Goal: Information Seeking & Learning: Learn about a topic

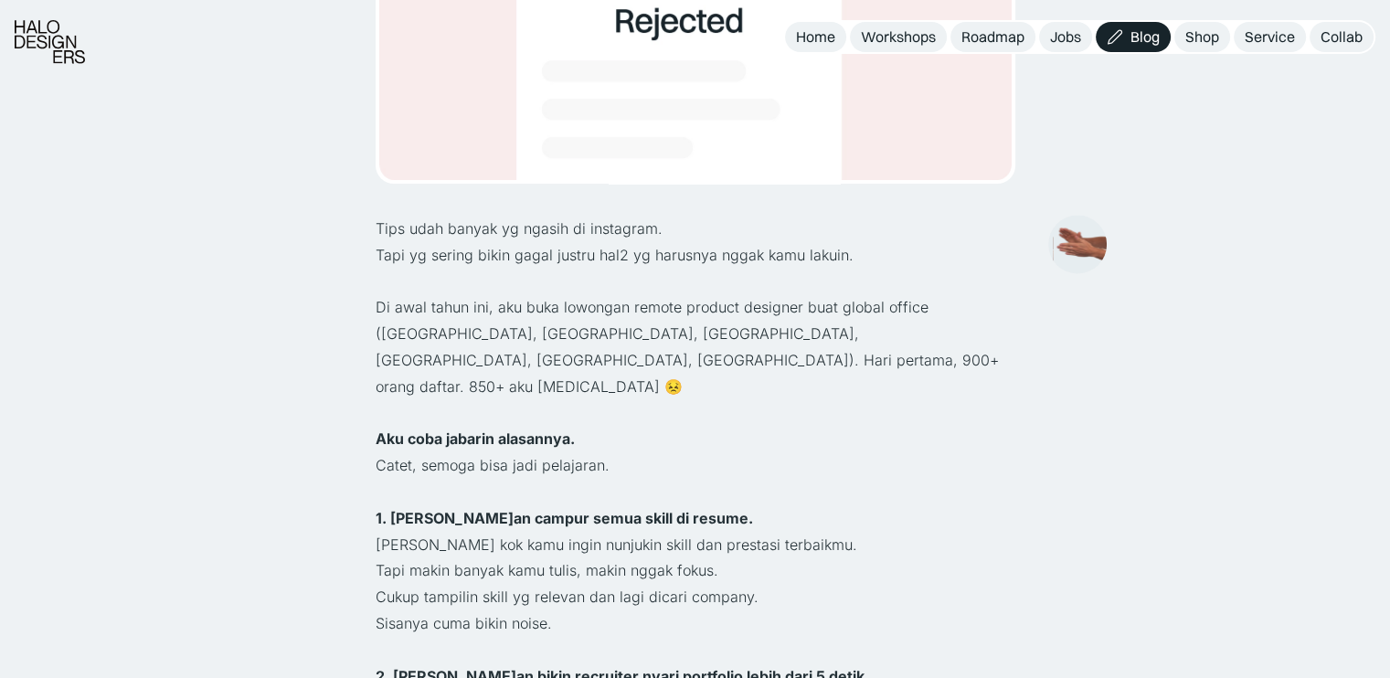
scroll to position [822, 0]
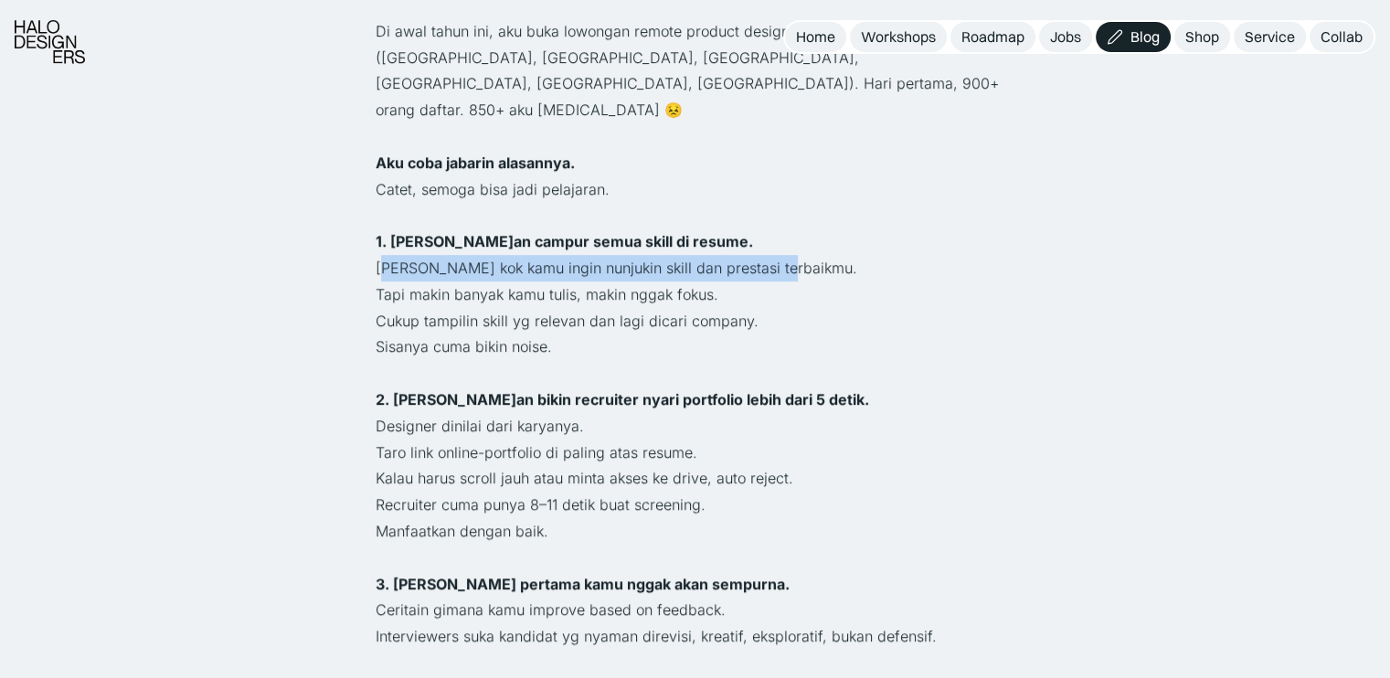
drag, startPoint x: 382, startPoint y: 222, endPoint x: 795, endPoint y: 215, distance: 413.0
click at [795, 255] on p "[PERSON_NAME] kok kamu ingin nunjukin skill dan prestasi terbaikmu." at bounding box center [694, 268] width 639 height 26
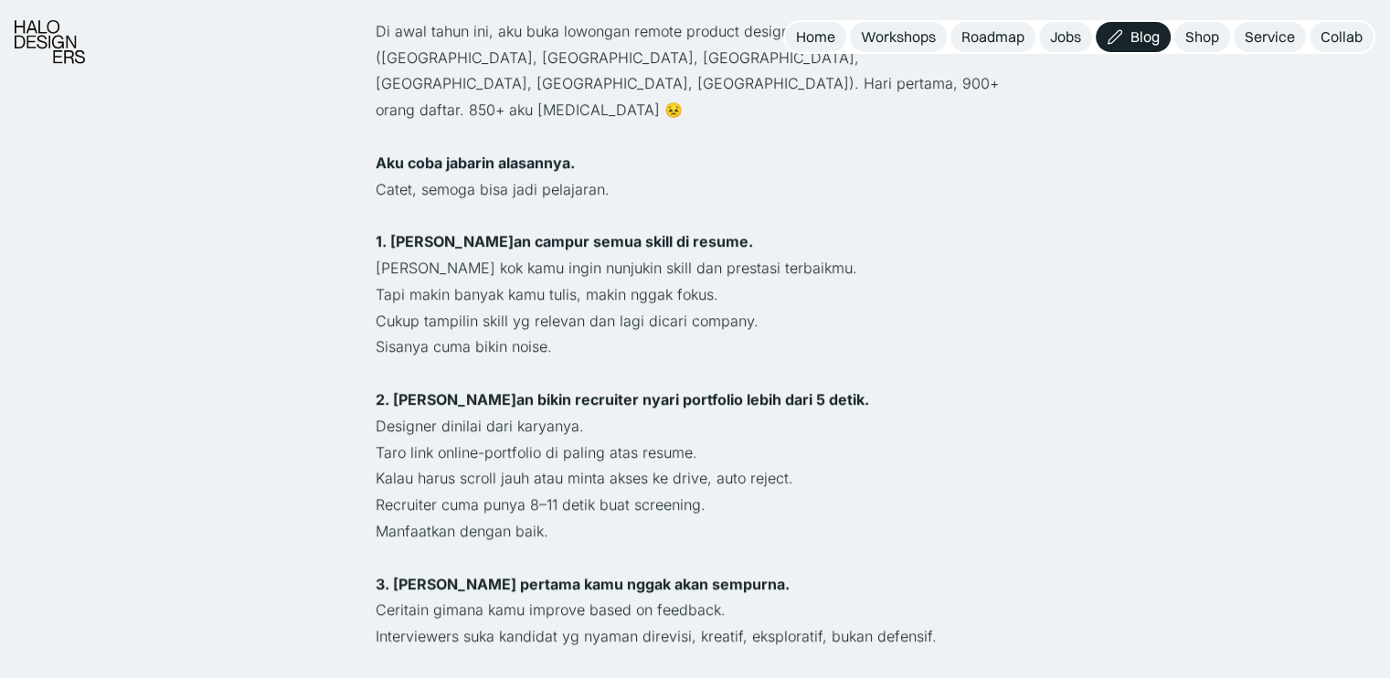
click at [459, 308] on p "Cukup tampilin skill yg relevan dan lagi dicari company." at bounding box center [694, 321] width 639 height 26
drag, startPoint x: 576, startPoint y: 240, endPoint x: 661, endPoint y: 238, distance: 85.9
click at [661, 281] on p "Tapi makin banyak kamu tulis, makin nggak fokus." at bounding box center [694, 294] width 639 height 26
click at [557, 333] on p "Sisanya cuma bikin noise." at bounding box center [694, 346] width 639 height 26
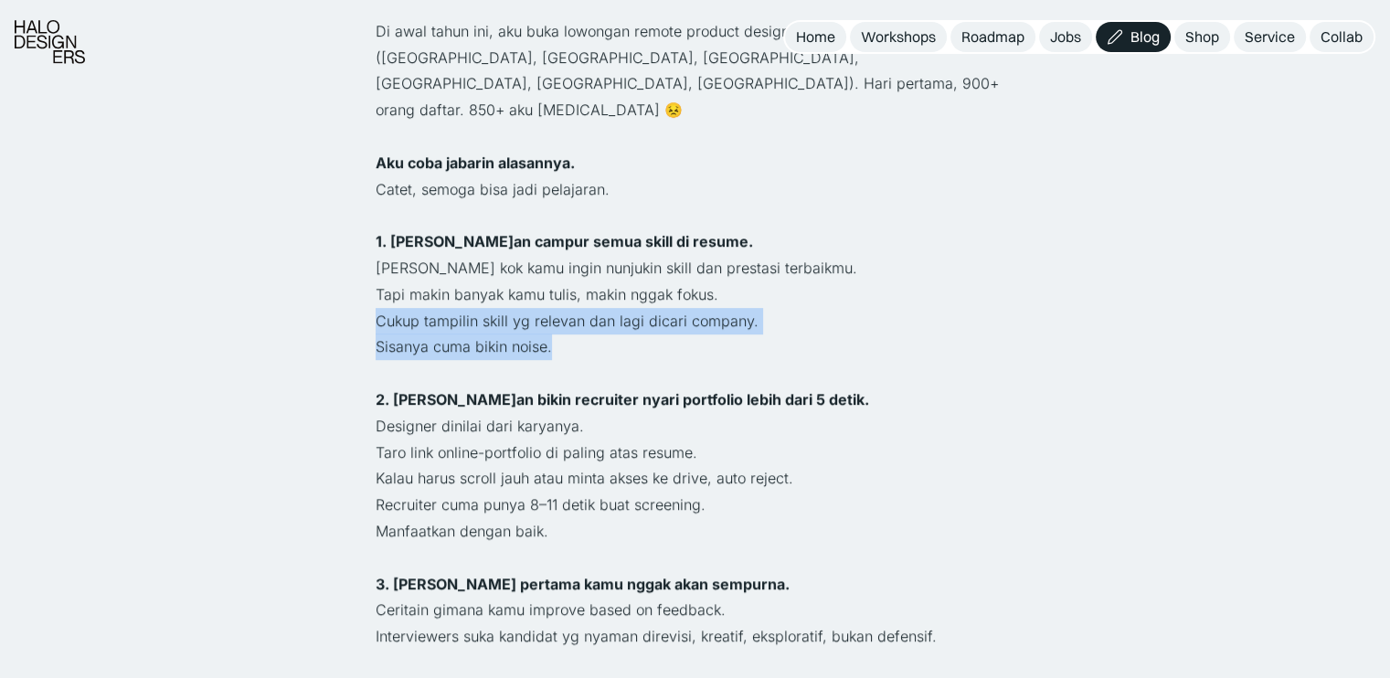
drag, startPoint x: 552, startPoint y: 291, endPoint x: 350, endPoint y: 269, distance: 203.1
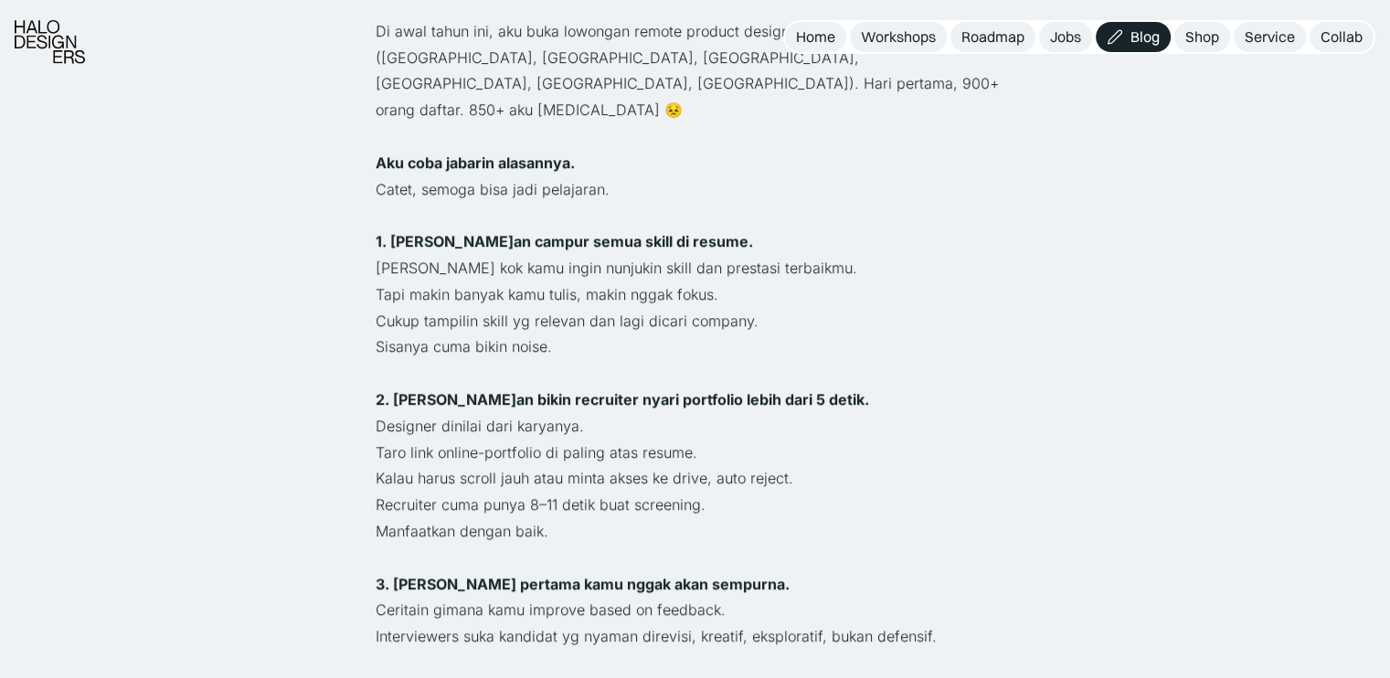
click at [436, 360] on p "‍" at bounding box center [694, 373] width 639 height 26
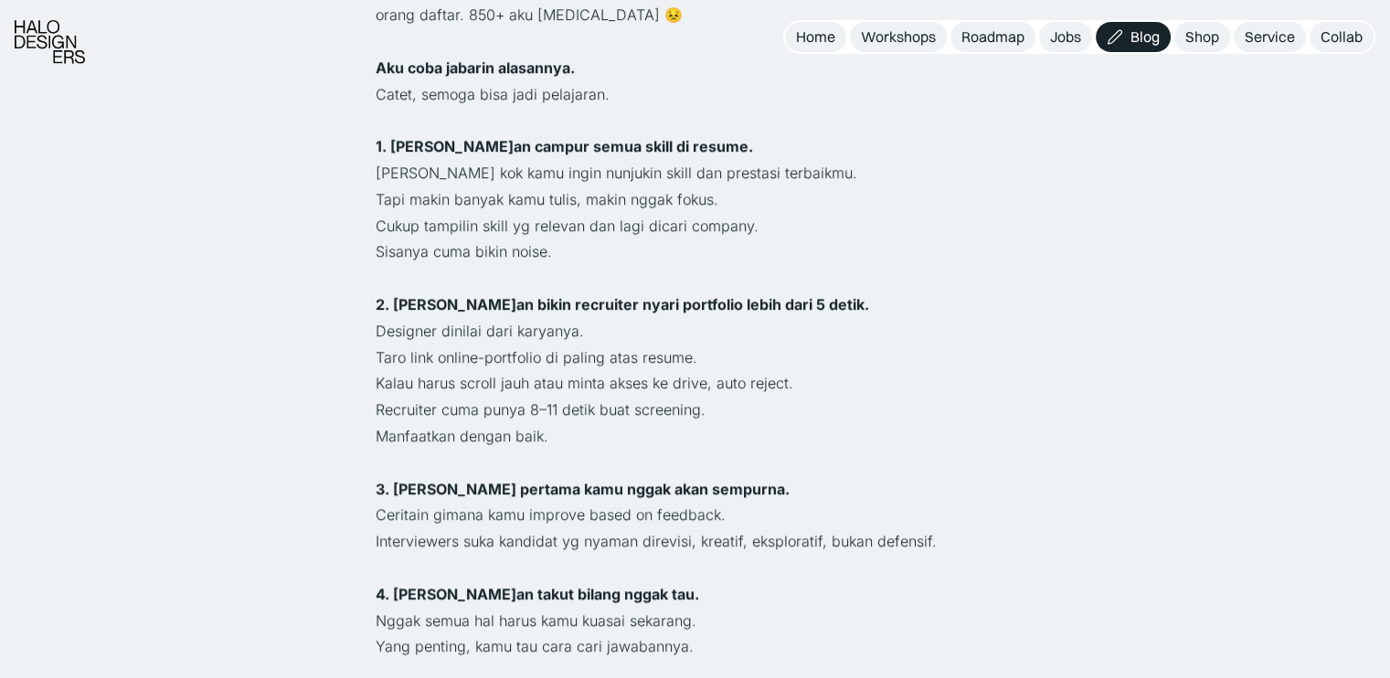
scroll to position [1005, 0]
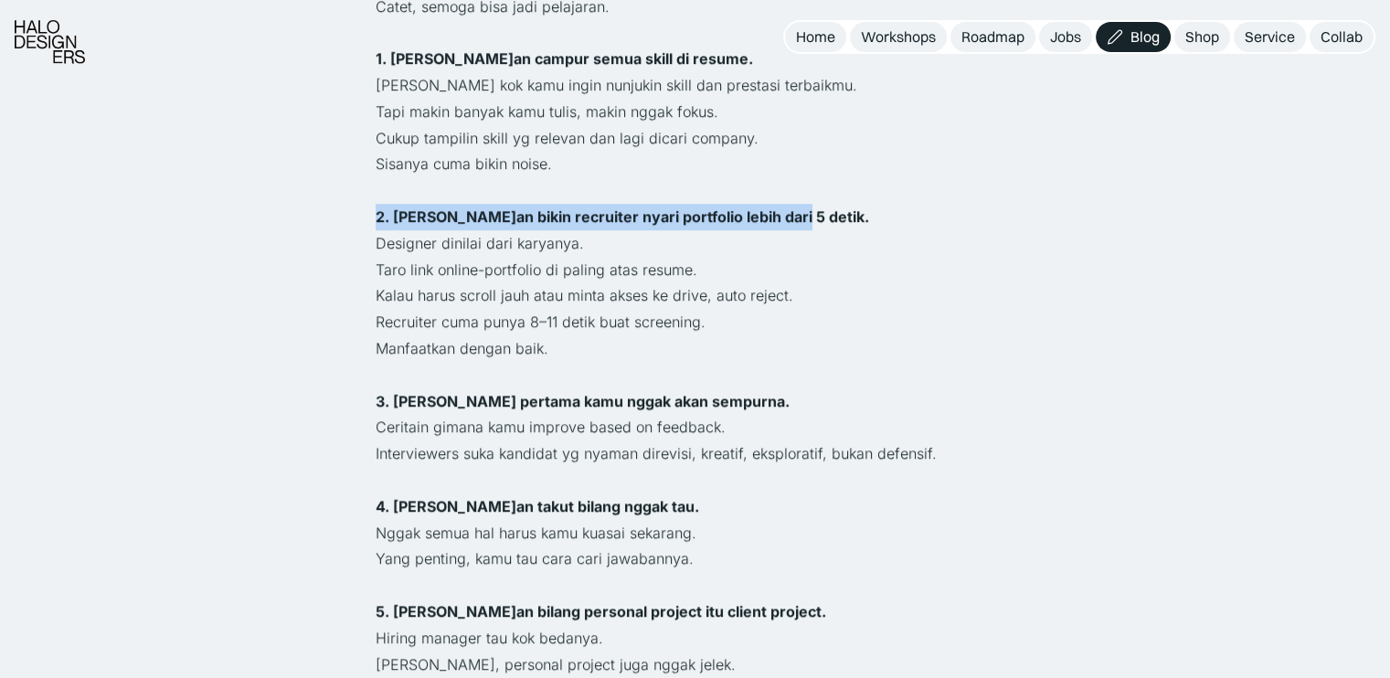
drag, startPoint x: 373, startPoint y: 160, endPoint x: 811, endPoint y: 153, distance: 438.6
click at [687, 257] on p "Taro link online-portfolio di paling atas resume." at bounding box center [694, 270] width 639 height 26
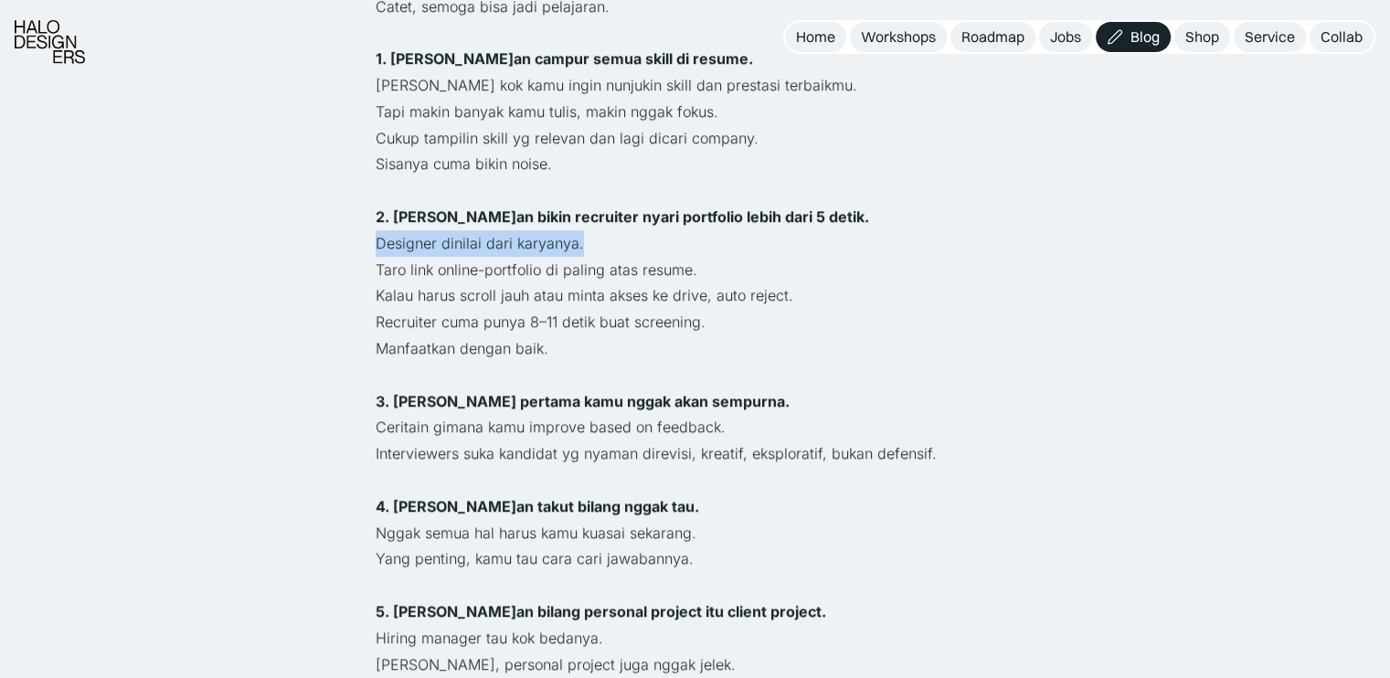
drag, startPoint x: 573, startPoint y: 199, endPoint x: 339, endPoint y: 193, distance: 234.0
click at [451, 282] on p "Kalau harus scroll jauh atau minta akses ke drive, auto reject." at bounding box center [694, 295] width 639 height 26
drag, startPoint x: 465, startPoint y: 211, endPoint x: 602, endPoint y: 210, distance: 137.0
click at [602, 257] on p "Taro link online-portfolio di paling atas resume." at bounding box center [694, 270] width 639 height 26
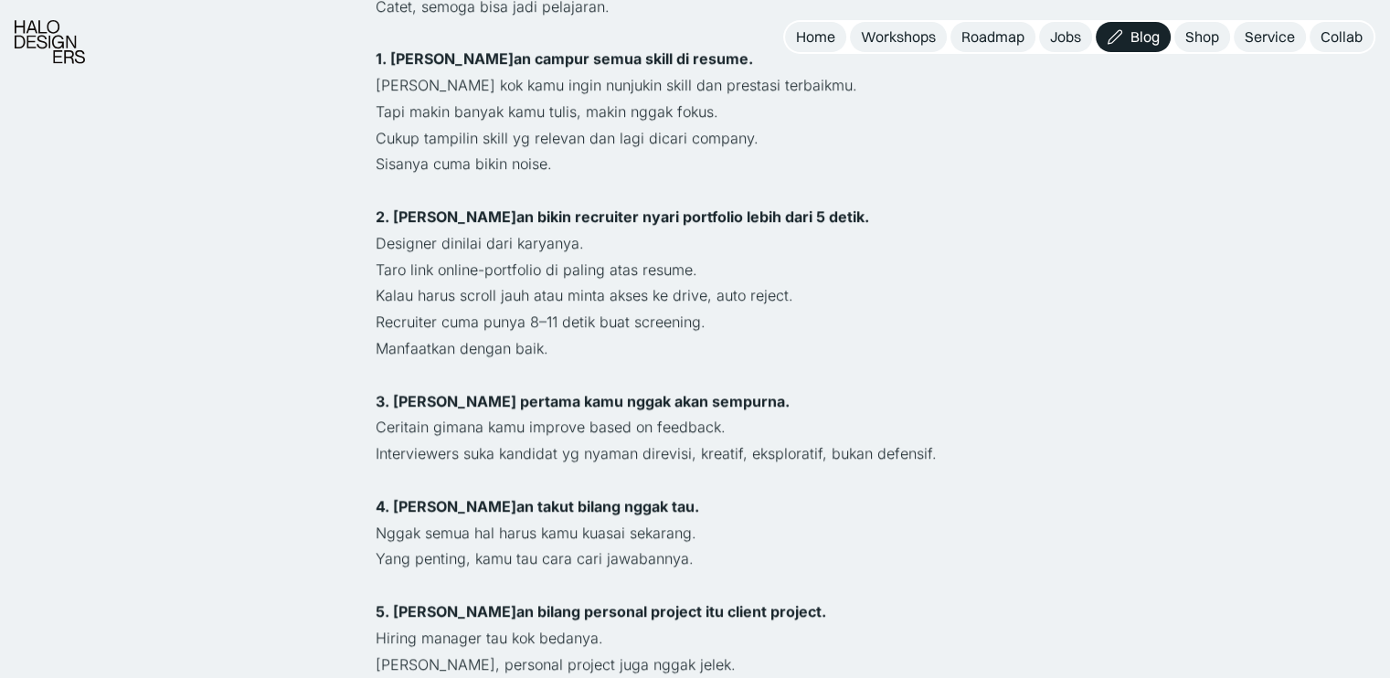
click at [606, 282] on p "Kalau harus scroll jauh atau minta akses ke drive, auto reject." at bounding box center [694, 295] width 639 height 26
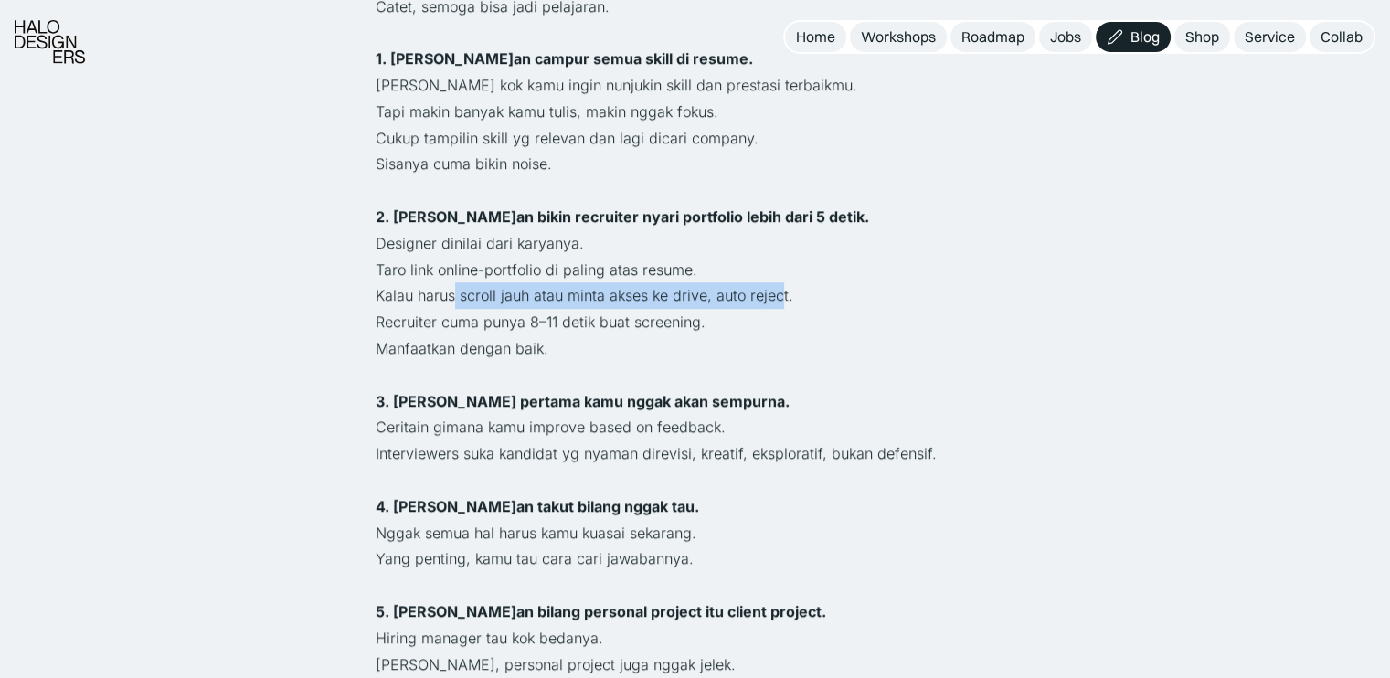
drag, startPoint x: 452, startPoint y: 243, endPoint x: 776, endPoint y: 245, distance: 323.4
click at [776, 282] on p "Kalau harus scroll jauh atau minta akses ke drive, auto reject." at bounding box center [694, 295] width 639 height 26
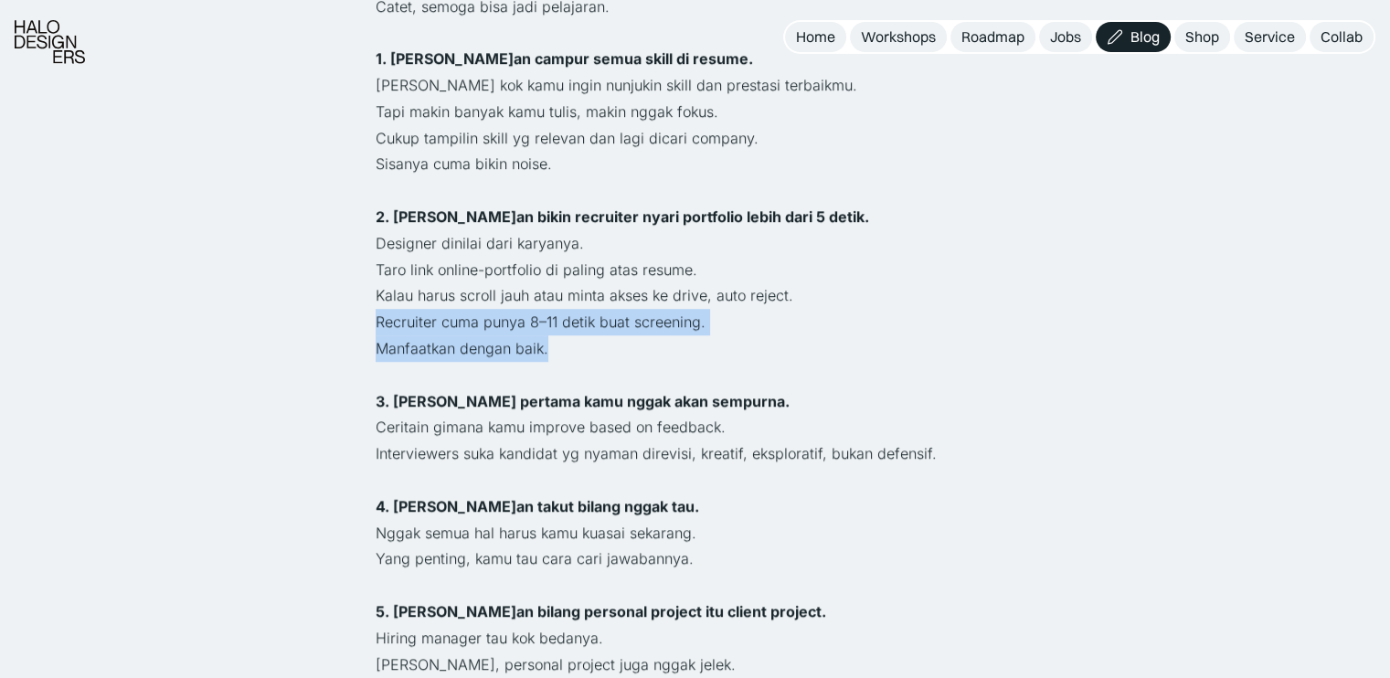
drag, startPoint x: 594, startPoint y: 302, endPoint x: 361, endPoint y: 268, distance: 235.5
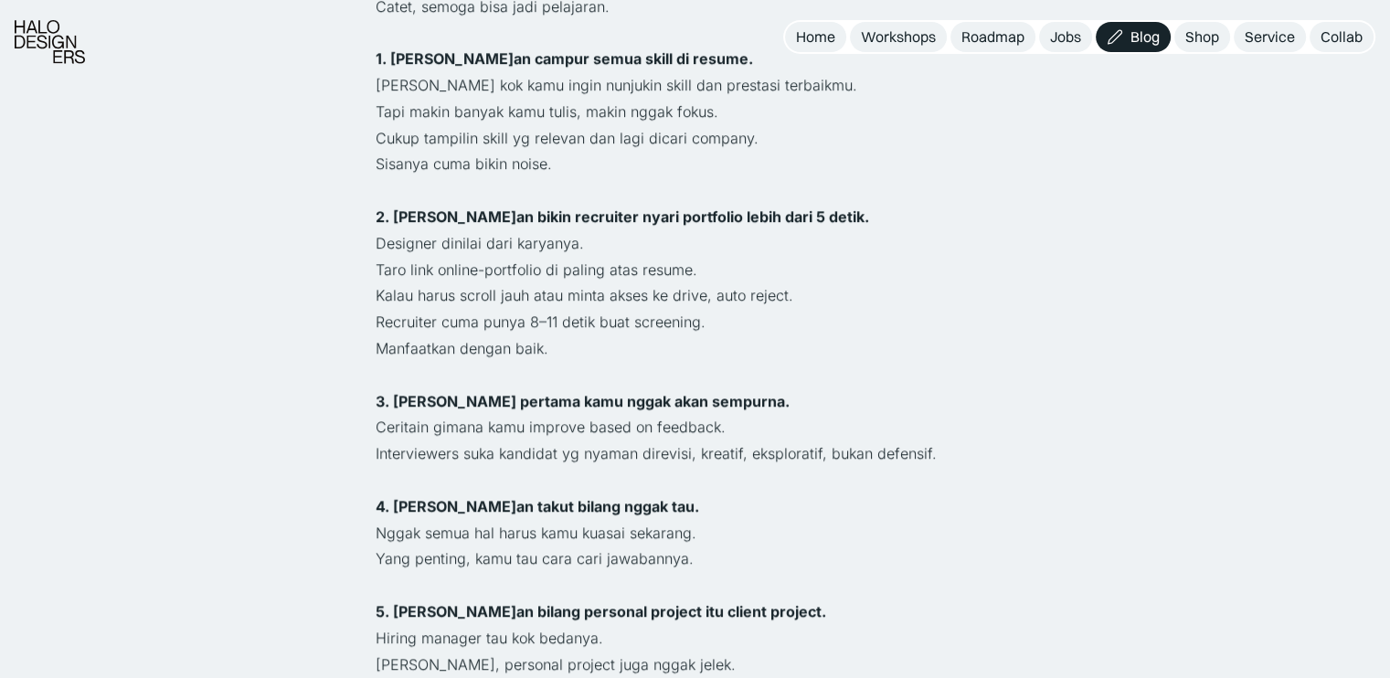
click at [386, 207] on strong "2. [PERSON_NAME]an bikin recruiter nyari portfolio lebih dari 5 detik." at bounding box center [621, 216] width 493 height 18
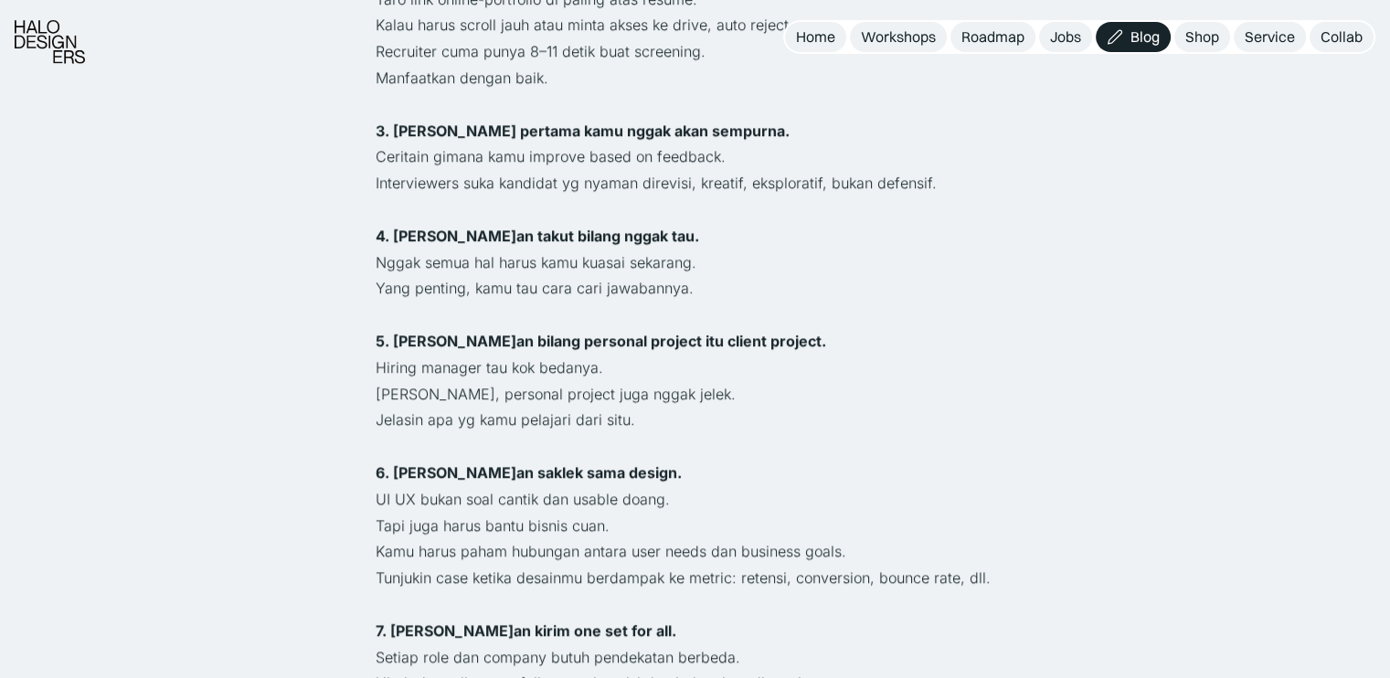
scroll to position [1279, 0]
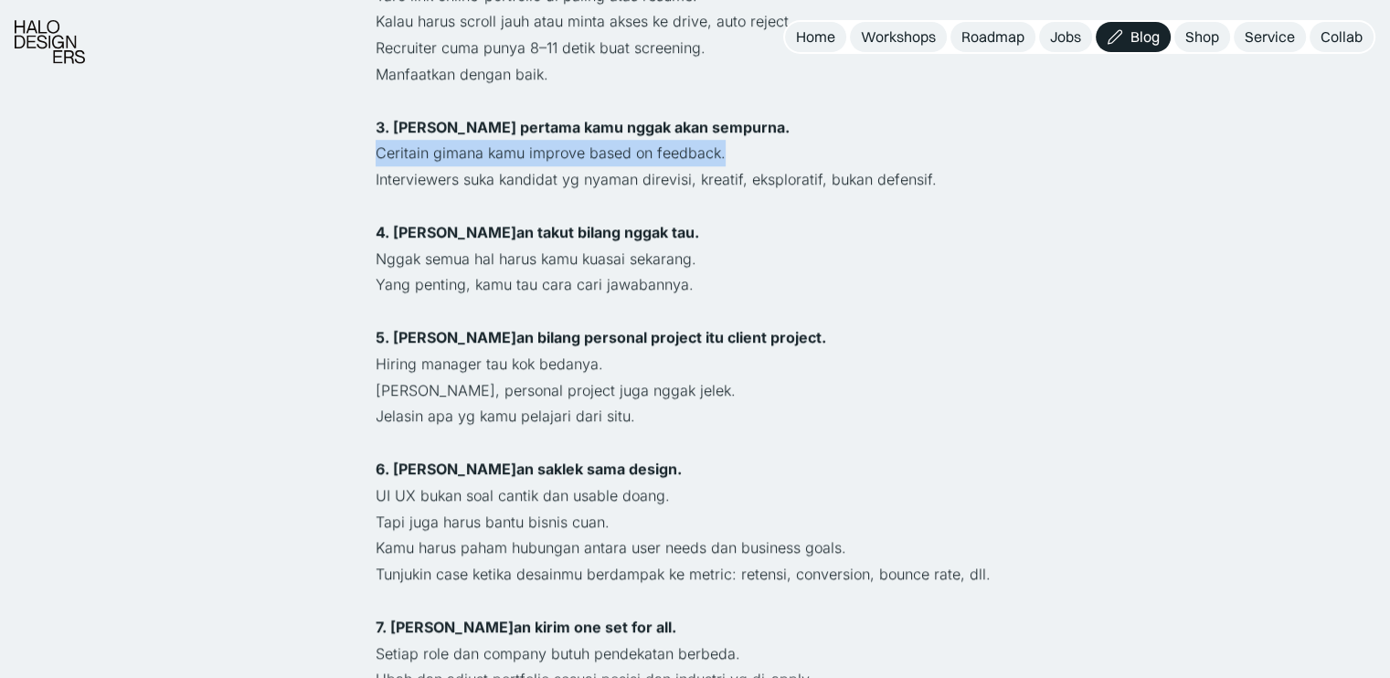
drag, startPoint x: 373, startPoint y: 101, endPoint x: 727, endPoint y: 101, distance: 354.5
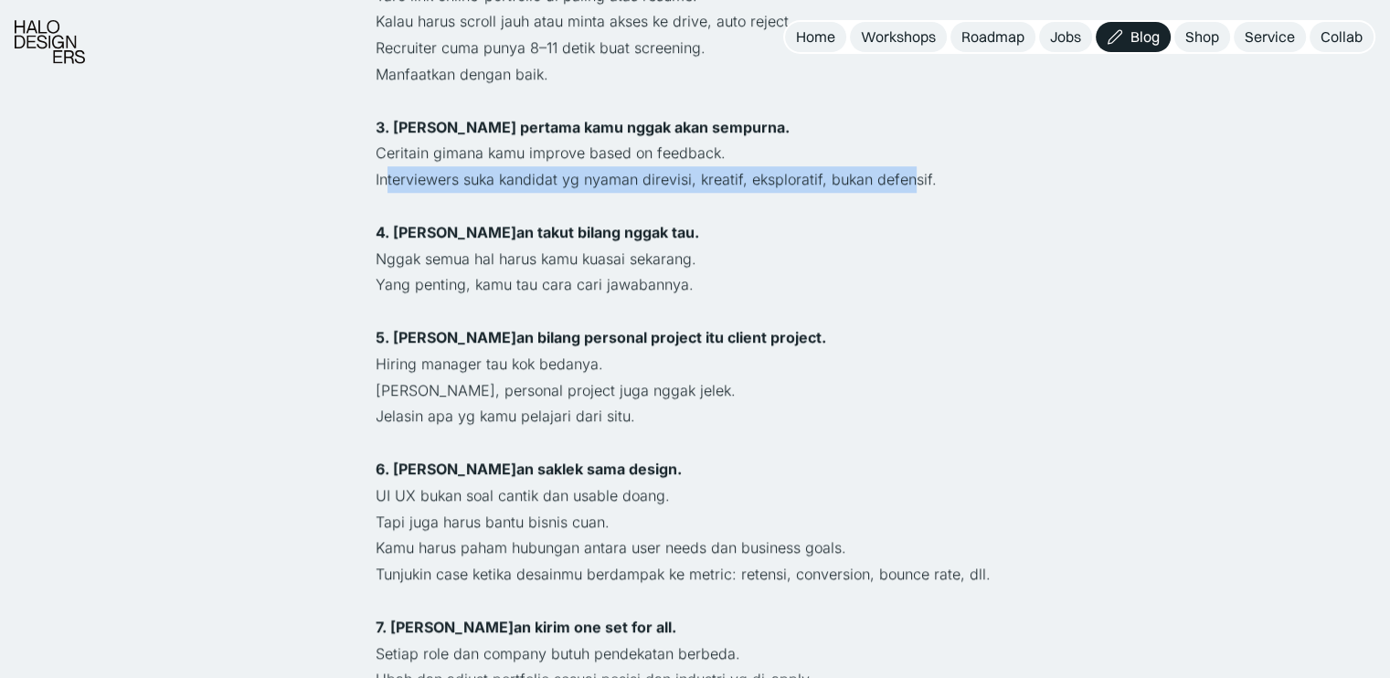
drag, startPoint x: 387, startPoint y: 127, endPoint x: 903, endPoint y: 119, distance: 515.3
click at [903, 166] on p "Interviewers suka kandidat yg nyaman direvisi, kreatif, eksploratif, bukan defe…" at bounding box center [694, 179] width 639 height 26
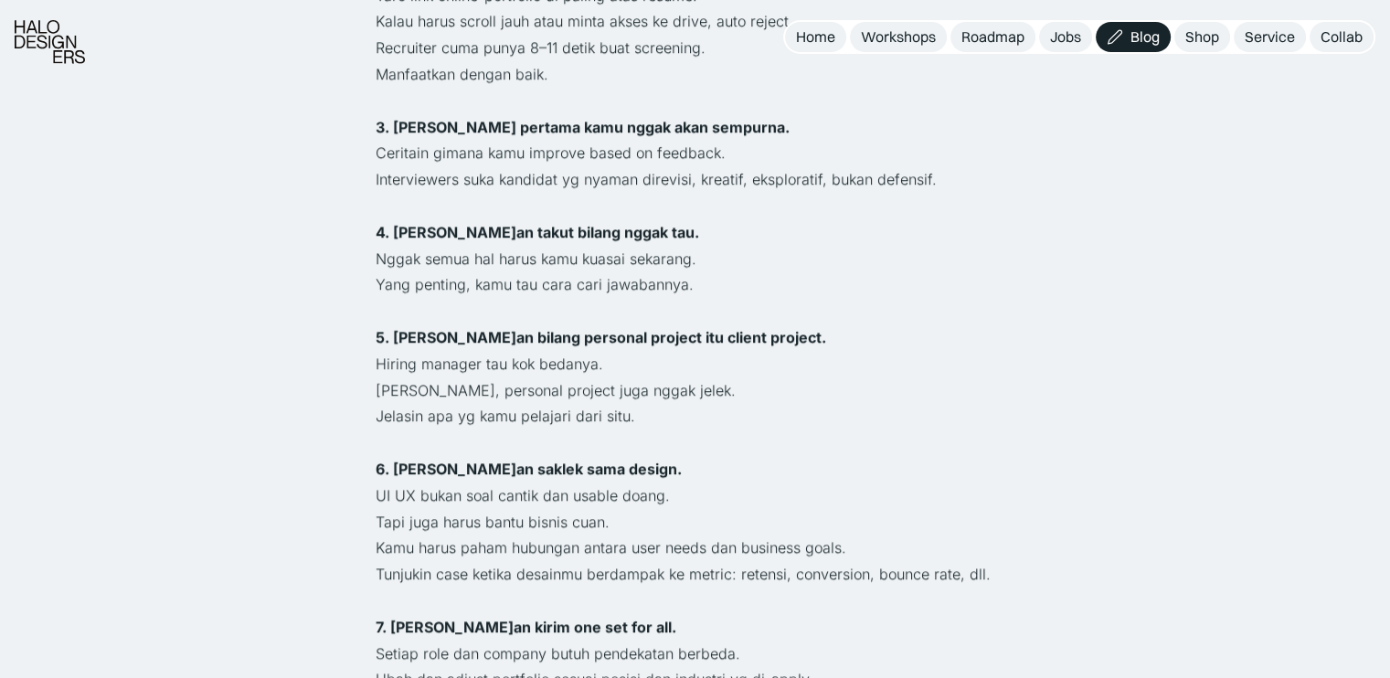
click at [735, 219] on p "4. [PERSON_NAME]an takut bilang nggak tau." at bounding box center [694, 232] width 639 height 26
drag, startPoint x: 929, startPoint y: 126, endPoint x: 436, endPoint y: 148, distance: 493.8
click at [436, 148] on div "Tips udah banyak yg ngasih di instagram. Tapi yg sering bikin gagal justru hal2…" at bounding box center [694, 560] width 639 height 2157
drag, startPoint x: 366, startPoint y: 177, endPoint x: 658, endPoint y: 175, distance: 291.4
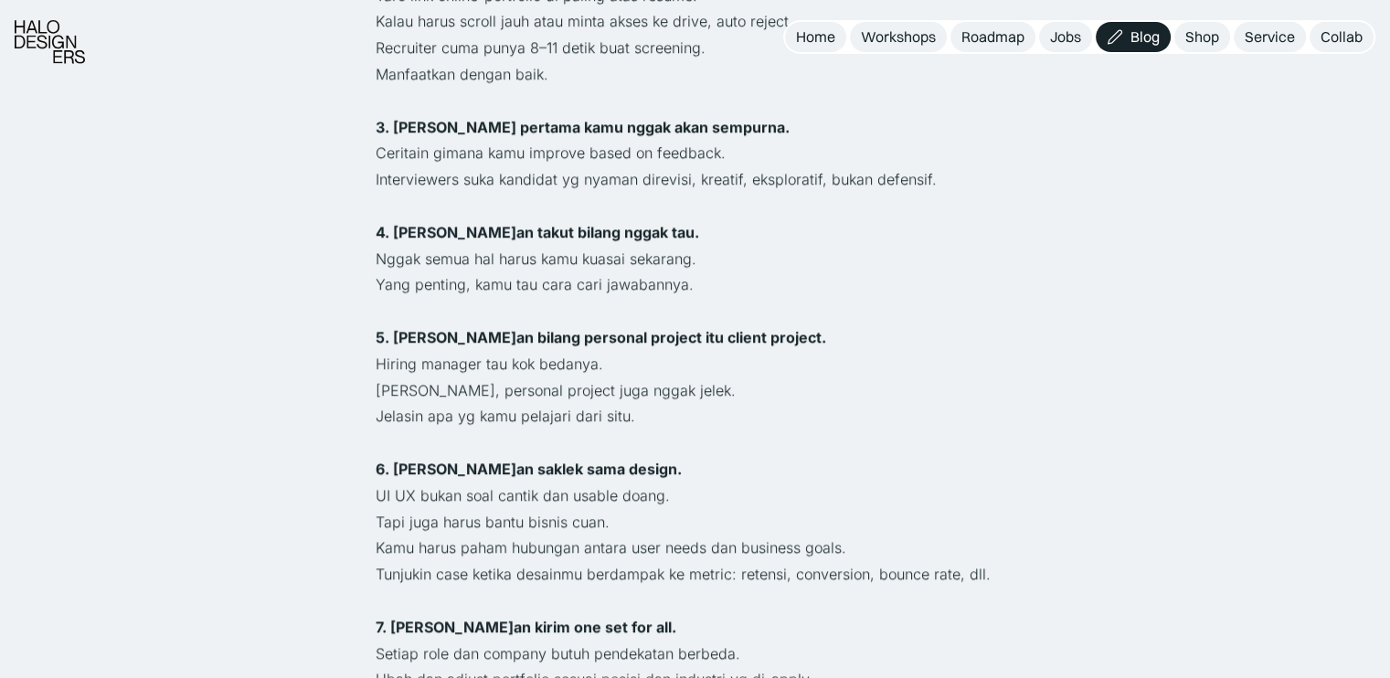
click at [541, 246] on p "Nggak semua hal harus kamu kuasai sekarang." at bounding box center [694, 259] width 639 height 26
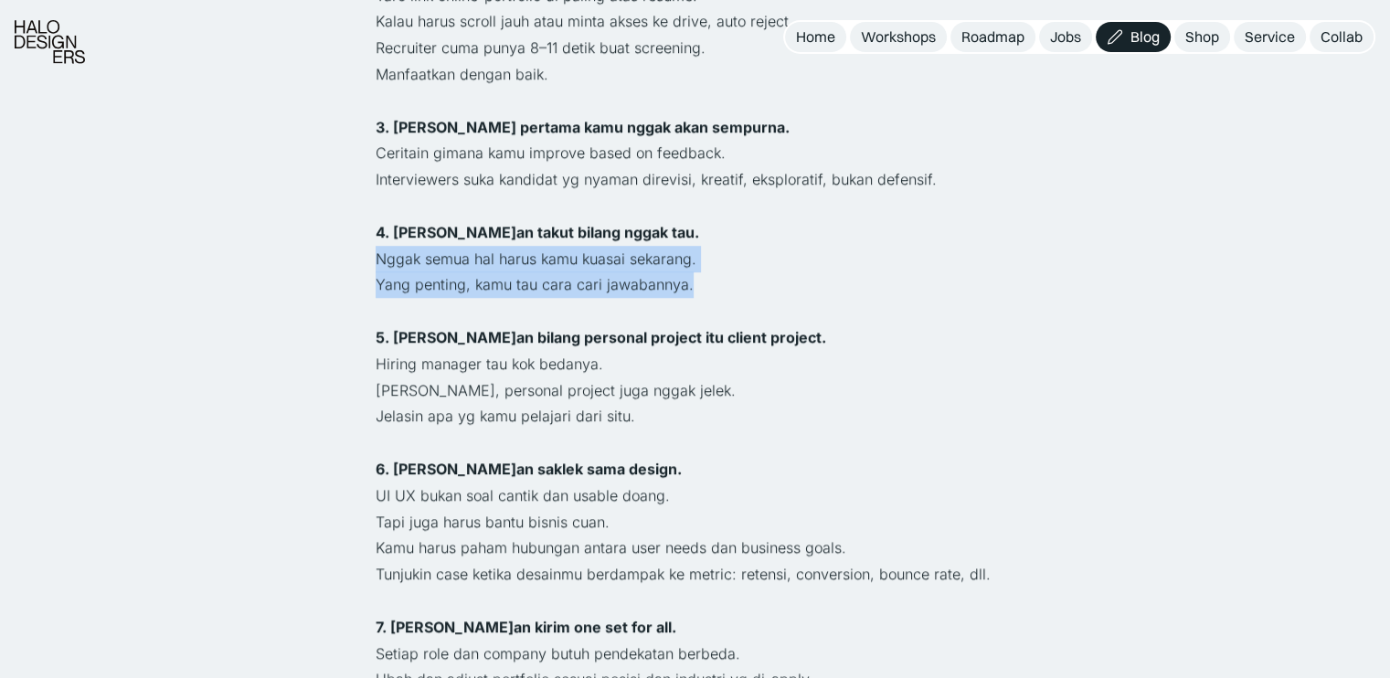
drag, startPoint x: 692, startPoint y: 233, endPoint x: 371, endPoint y: 212, distance: 322.3
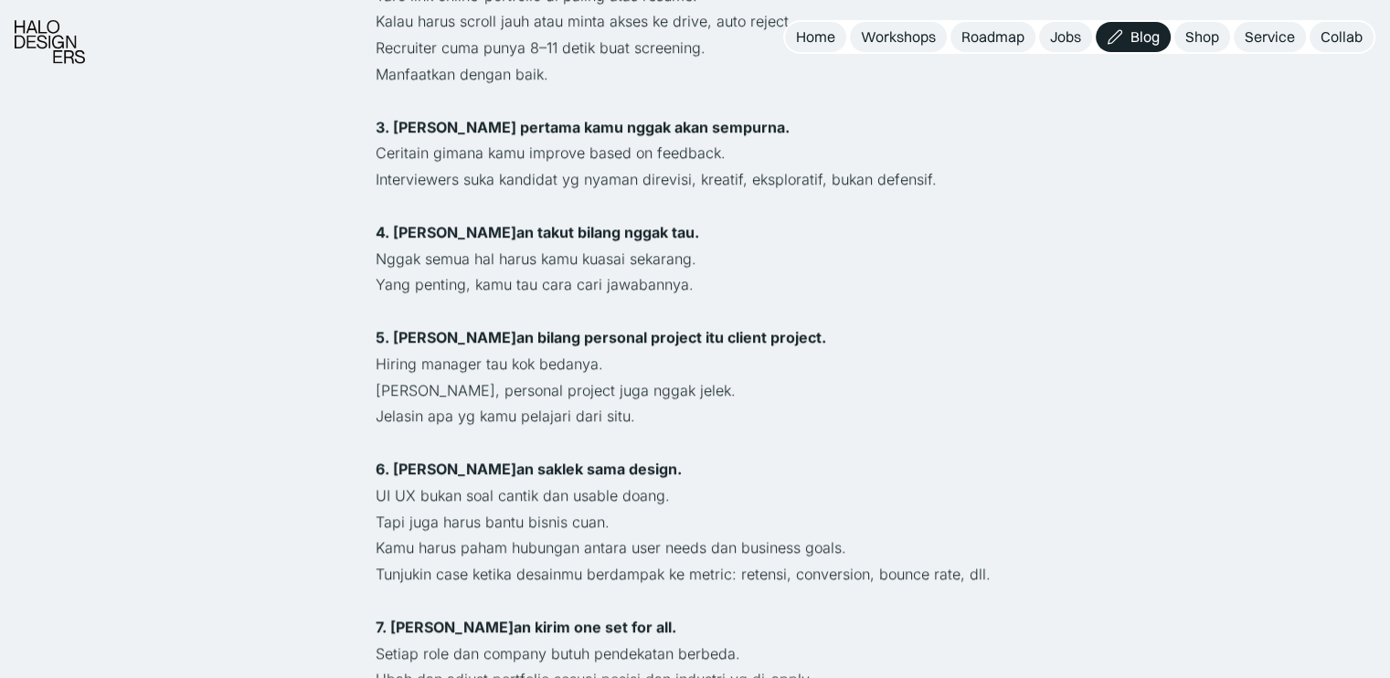
click at [470, 351] on p "Hiring manager tau kok bedanya." at bounding box center [694, 364] width 639 height 26
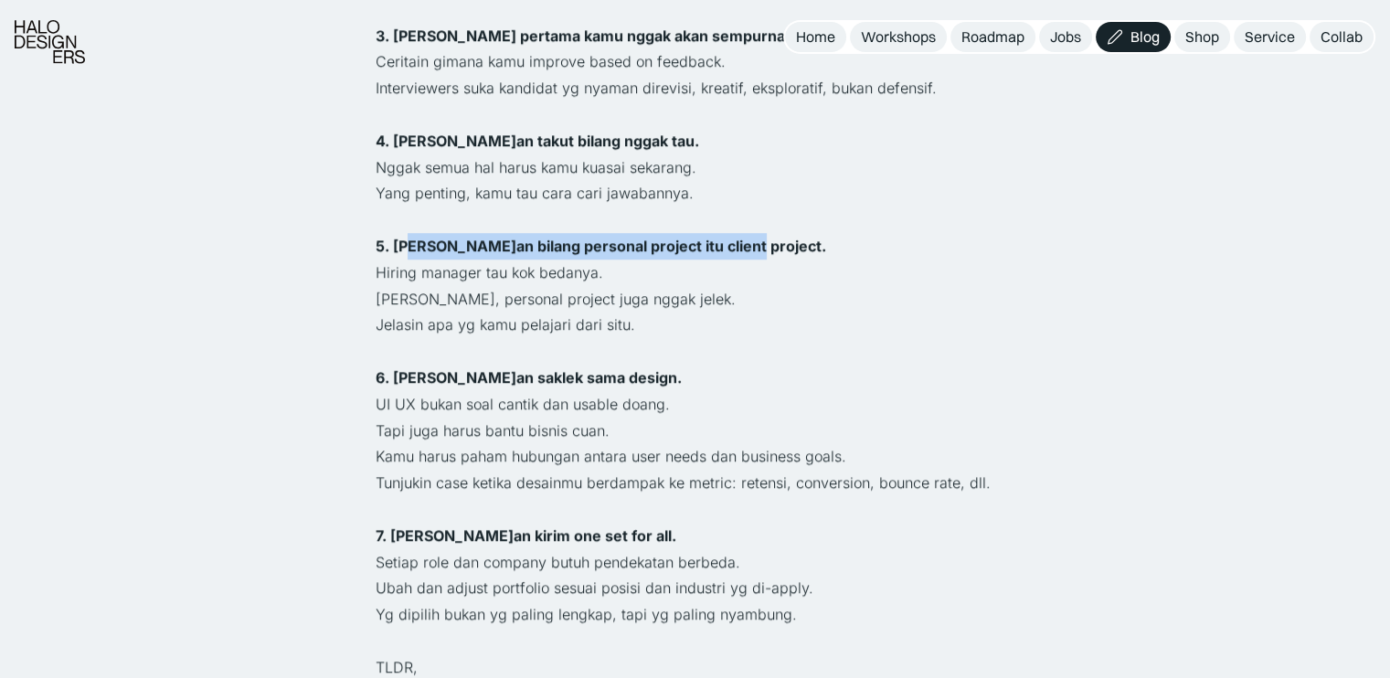
drag, startPoint x: 407, startPoint y: 204, endPoint x: 753, endPoint y: 193, distance: 346.4
click at [753, 233] on p "5. [PERSON_NAME]an bilang personal project itu client project." at bounding box center [694, 246] width 639 height 26
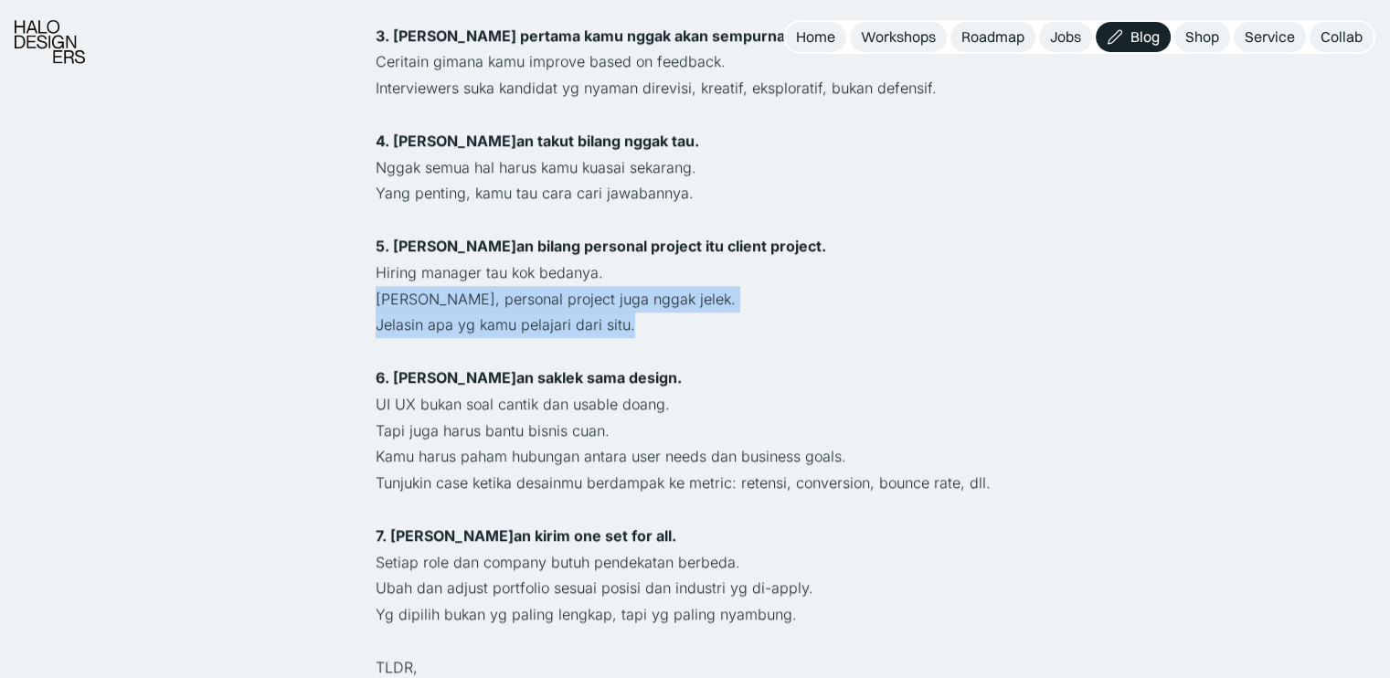
drag, startPoint x: 658, startPoint y: 275, endPoint x: 369, endPoint y: 247, distance: 290.1
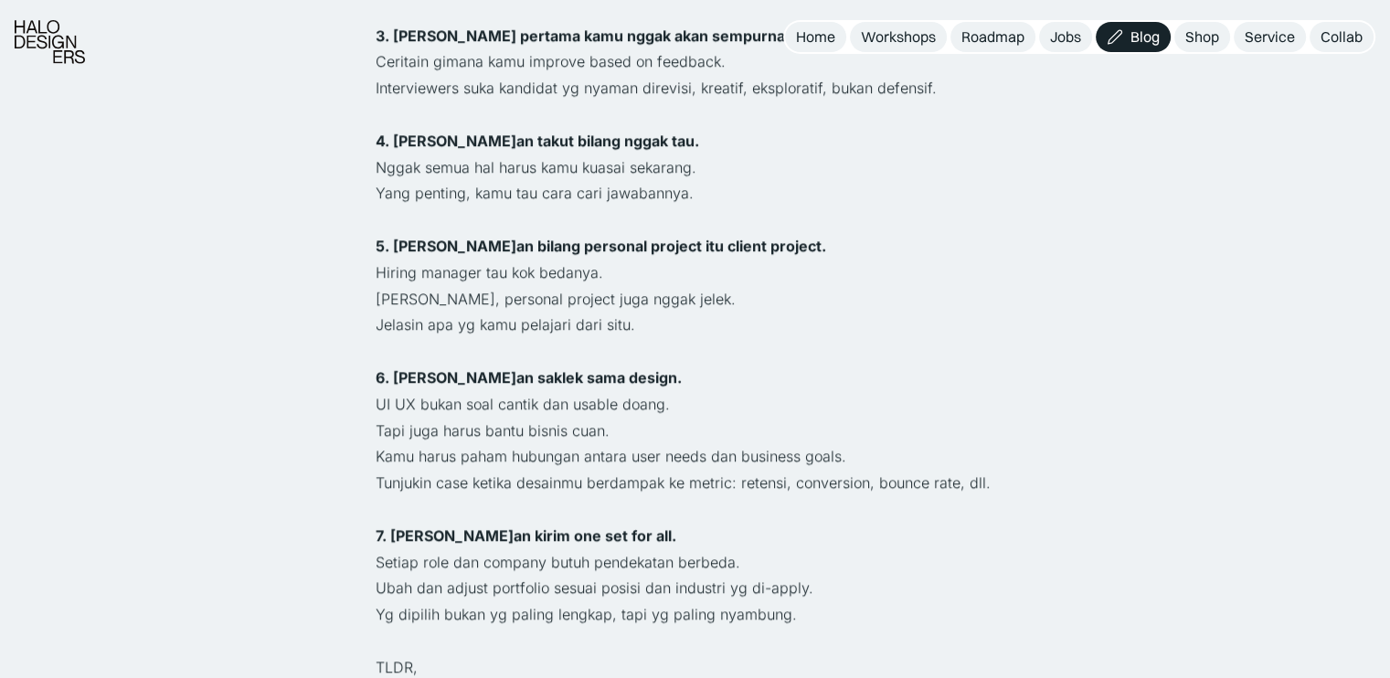
click at [506, 391] on p "UI UX bukan soal cantik dan usable doang." at bounding box center [694, 404] width 639 height 26
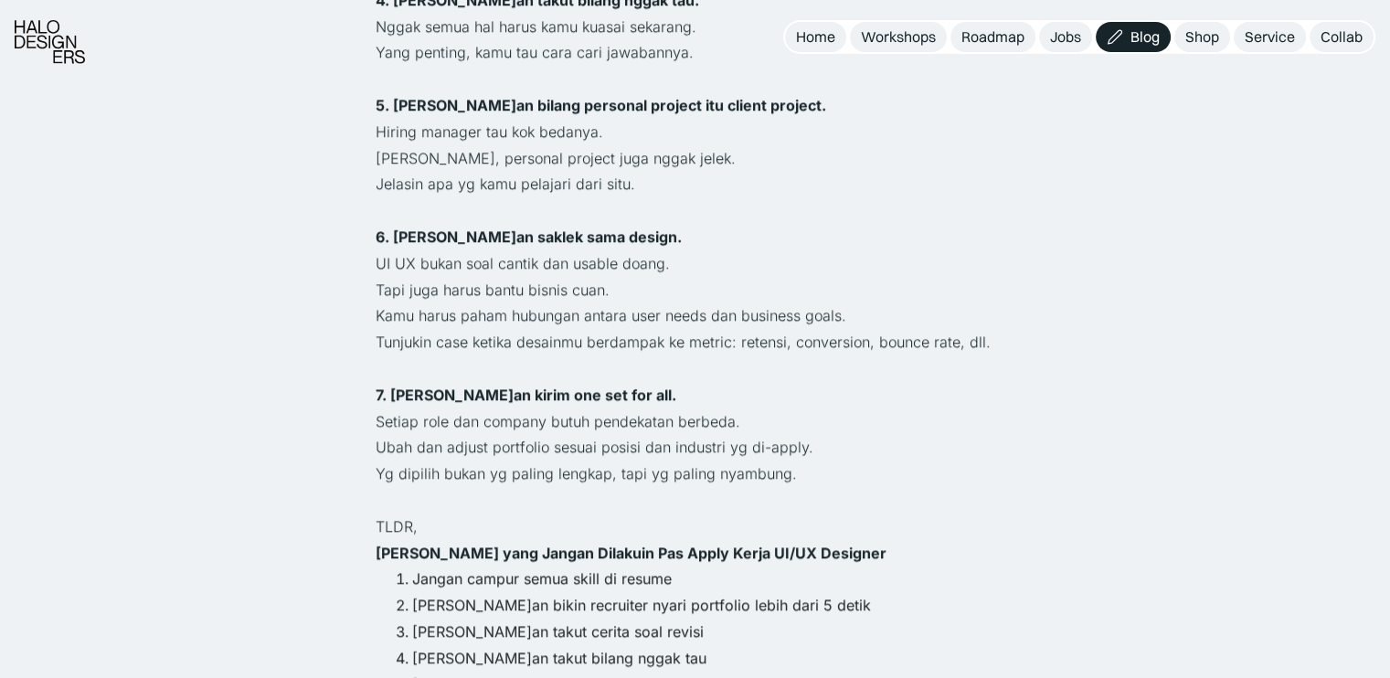
scroll to position [1553, 0]
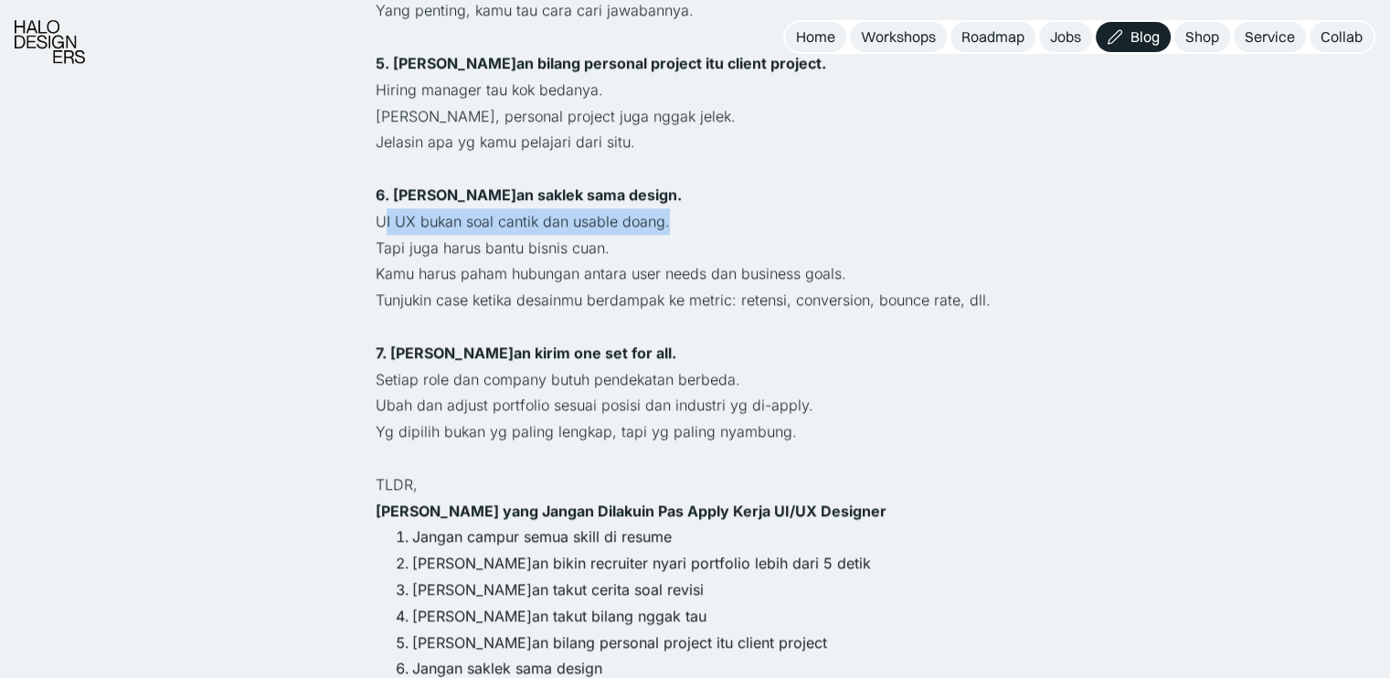
drag, startPoint x: 381, startPoint y: 164, endPoint x: 681, endPoint y: 162, distance: 299.7
click at [681, 208] on p "UI UX bukan soal cantik dan usable doang." at bounding box center [694, 221] width 639 height 26
drag, startPoint x: 595, startPoint y: 199, endPoint x: 384, endPoint y: 218, distance: 211.9
click at [384, 218] on div "Tips udah banyak yg ngasih di instagram. Tapi yg sering bikin gagal justru hal2…" at bounding box center [694, 286] width 639 height 2157
click at [529, 340] on p "7. [PERSON_NAME]an kirim one set for all." at bounding box center [694, 353] width 639 height 26
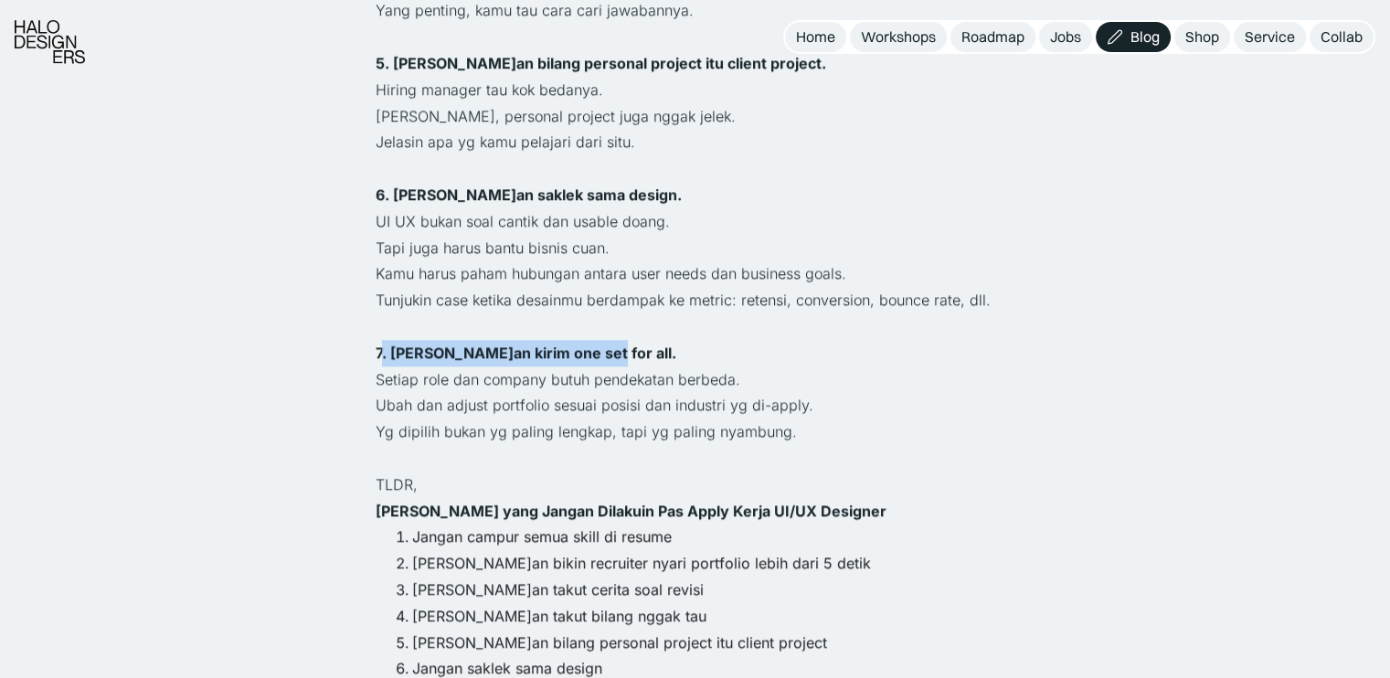
drag, startPoint x: 592, startPoint y: 295, endPoint x: 378, endPoint y: 301, distance: 213.9
click at [378, 340] on p "7. [PERSON_NAME]an kirim one set for all." at bounding box center [694, 353] width 639 height 26
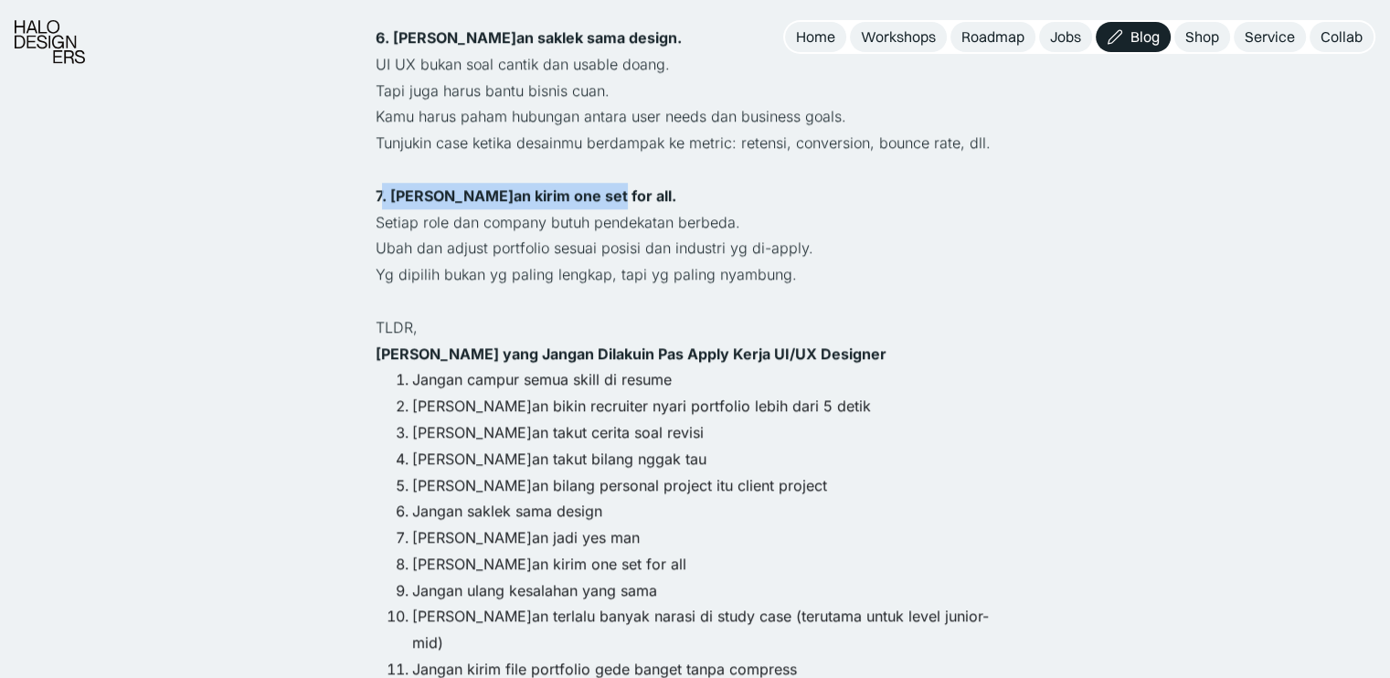
scroll to position [1736, 0]
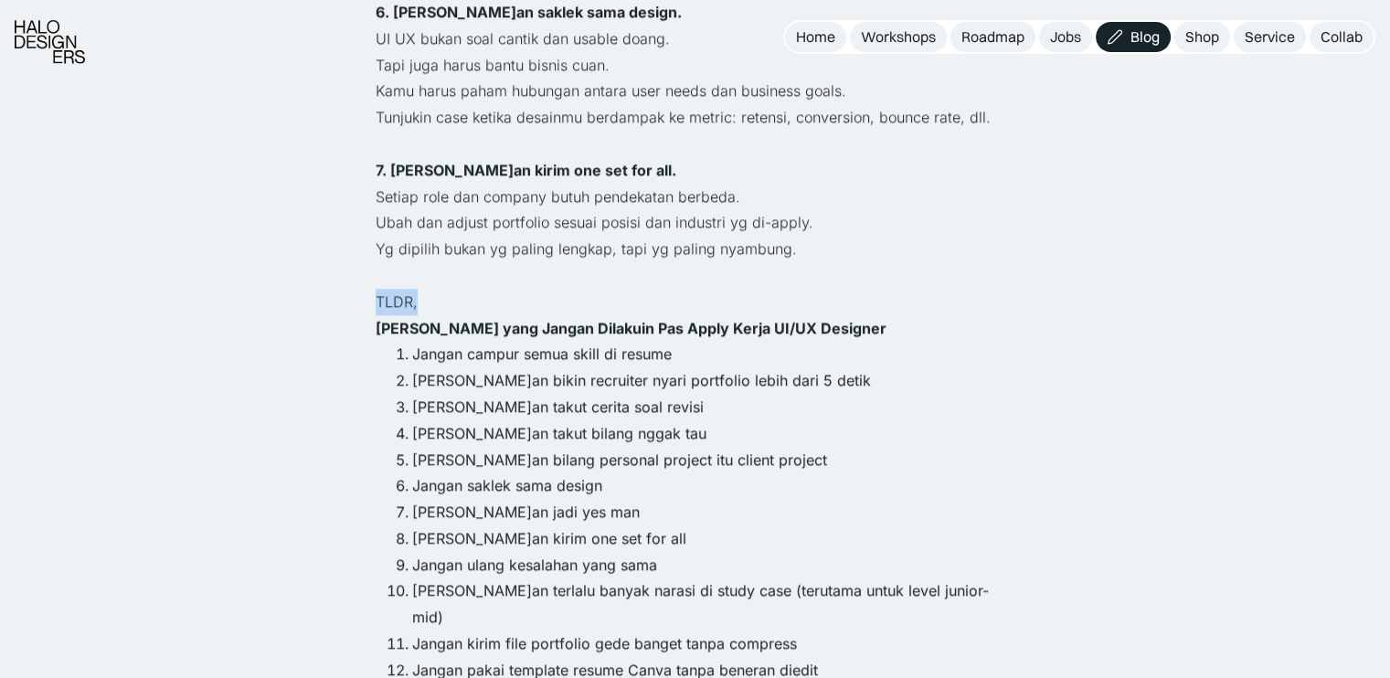
drag, startPoint x: 379, startPoint y: 250, endPoint x: 442, endPoint y: 250, distance: 63.0
click at [442, 289] on p "TLDR," at bounding box center [694, 302] width 639 height 26
click at [568, 315] on p "‍ Hal-Hal yang Jangan Dilakuin Pas Apply Kerja UI/UX Designer" at bounding box center [694, 328] width 639 height 26
drag, startPoint x: 548, startPoint y: 276, endPoint x: 696, endPoint y: 276, distance: 148.0
click at [696, 319] on strong "[PERSON_NAME] yang Jangan Dilakuin Pas Apply Kerja UI/UX Designer" at bounding box center [630, 328] width 511 height 18
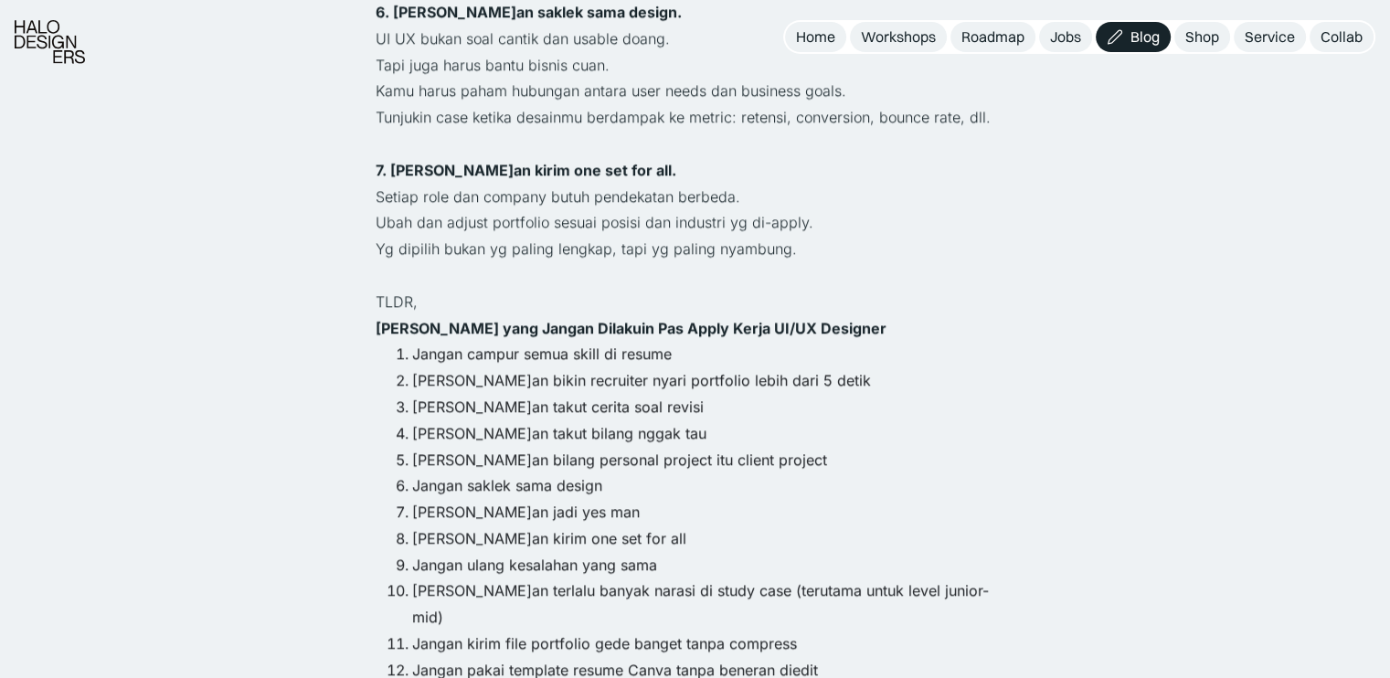
click at [693, 367] on li "[PERSON_NAME]an bikin recruiter nyari portfolio lebih dari 5 detik" at bounding box center [713, 380] width 603 height 26
drag, startPoint x: 601, startPoint y: 324, endPoint x: 641, endPoint y: 324, distance: 40.2
click at [641, 367] on li "[PERSON_NAME]an bikin recruiter nyari portfolio lebih dari 5 detik" at bounding box center [713, 380] width 603 height 26
click at [646, 394] on li "[PERSON_NAME]an takut cerita soal revisi" at bounding box center [713, 407] width 603 height 26
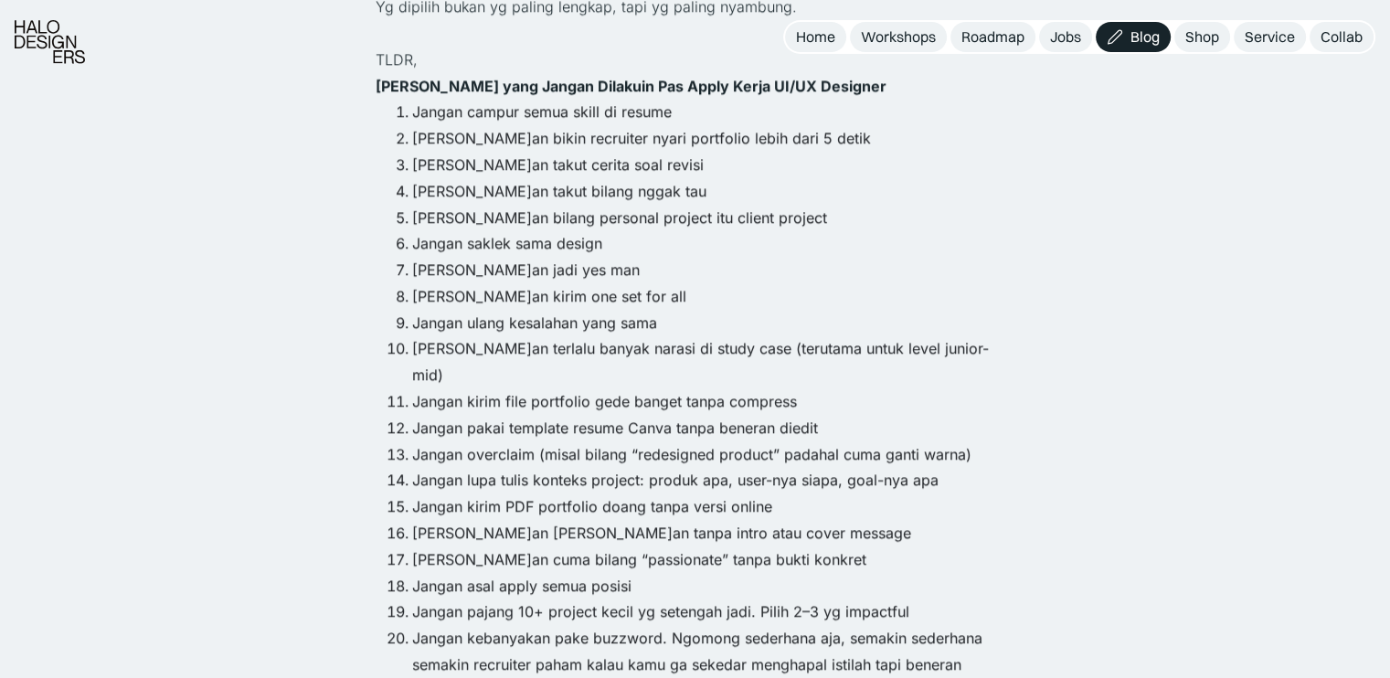
scroll to position [2010, 0]
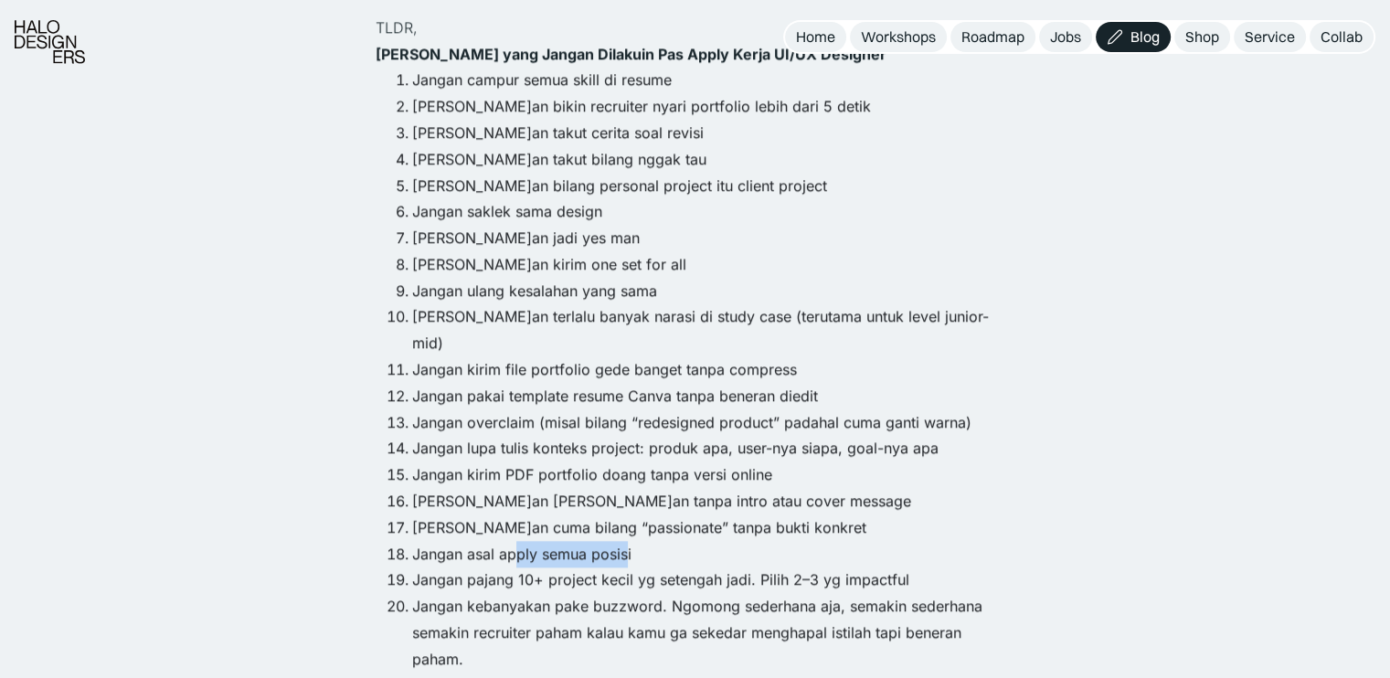
drag, startPoint x: 623, startPoint y: 469, endPoint x: 512, endPoint y: 477, distance: 111.8
click at [512, 541] on li "Jangan asal apply semua posisi" at bounding box center [713, 554] width 603 height 26
click at [561, 566] on li "Jangan pajang 10+ project kecil yg setengah jadi. Pilih 2–3 yg impactful" at bounding box center [713, 579] width 603 height 26
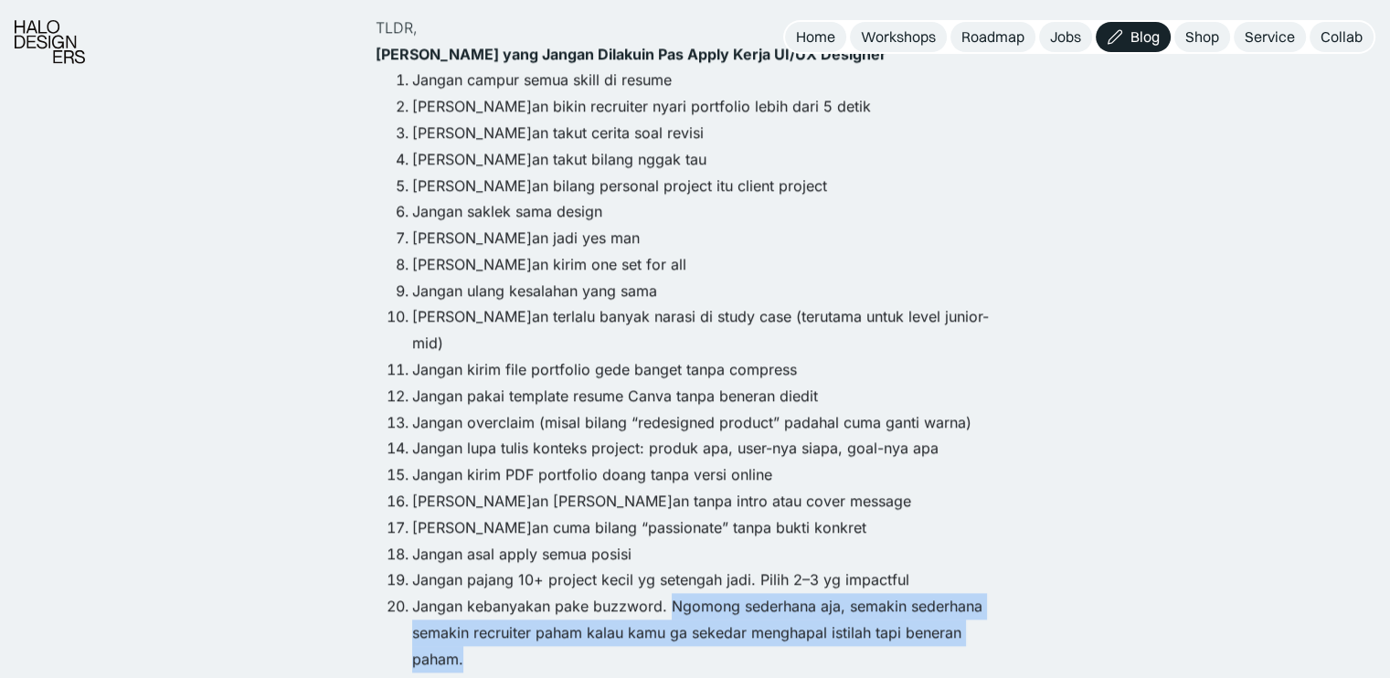
drag, startPoint x: 669, startPoint y: 527, endPoint x: 694, endPoint y: 578, distance: 57.2
click at [694, 593] on li "Jangan kebanyakan pake buzzword. Ngomong sederhana aja, semakin sederhana semak…" at bounding box center [713, 632] width 603 height 79
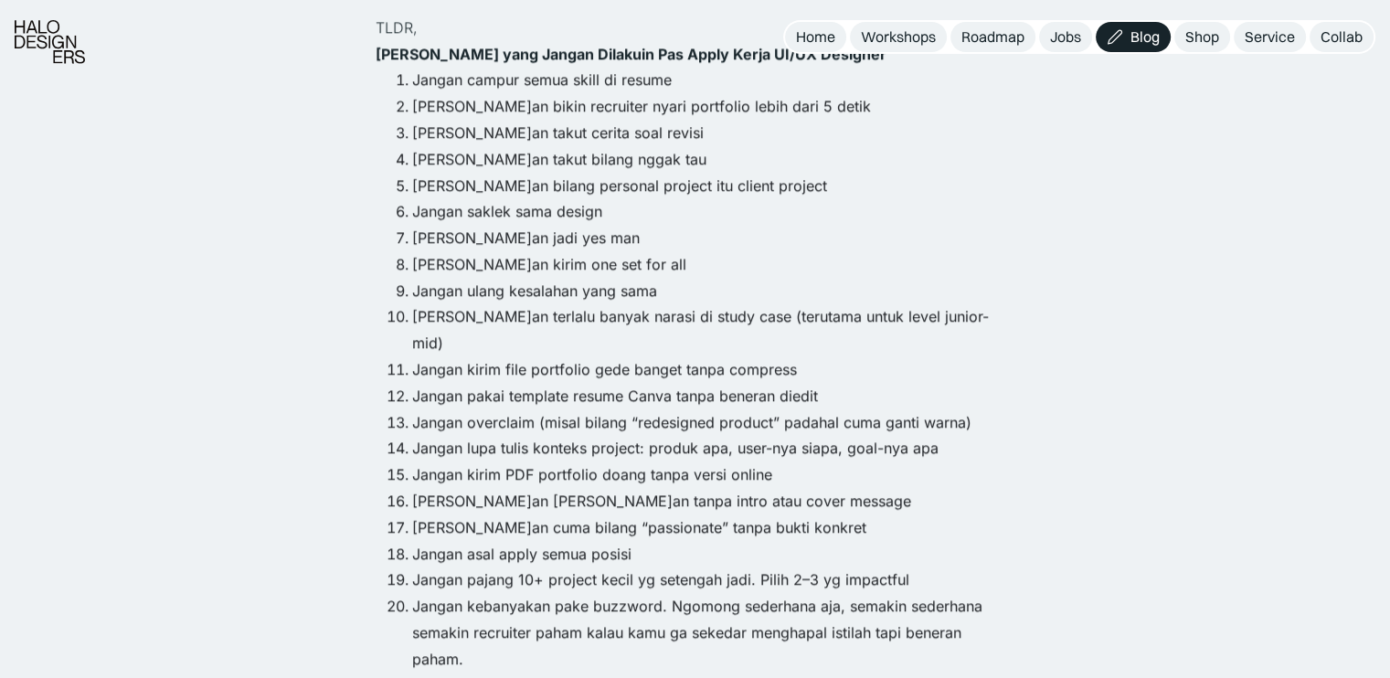
click at [655, 566] on li "Jangan pajang 10+ project kecil yg setengah jadi. Pilih 2–3 yg impactful" at bounding box center [713, 579] width 603 height 26
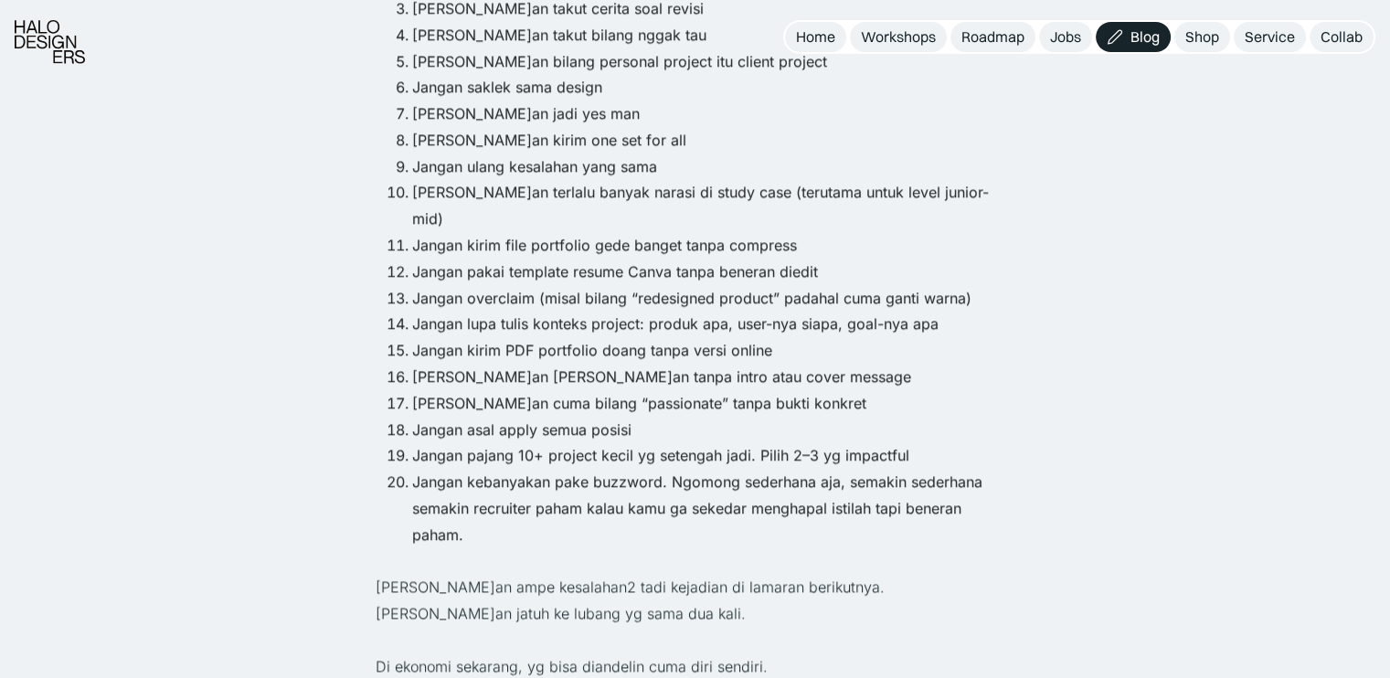
scroll to position [2193, 0]
